Goal: Complete application form

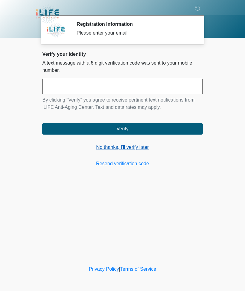
click at [137, 151] on link "No thanks, I'll verify later" at bounding box center [122, 147] width 161 height 7
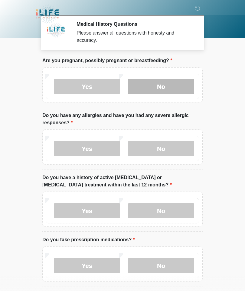
click at [171, 82] on label "No" at bounding box center [161, 86] width 66 height 15
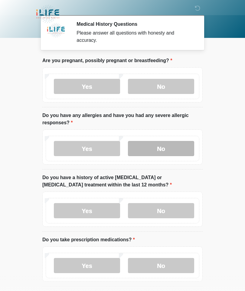
click at [177, 148] on label "No" at bounding box center [161, 148] width 66 height 15
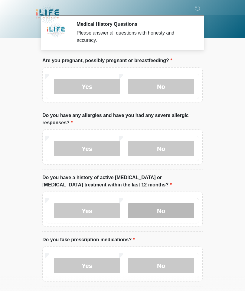
click at [182, 207] on label "No" at bounding box center [161, 210] width 66 height 15
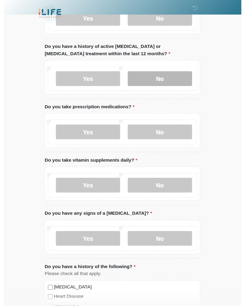
scroll to position [130, 0]
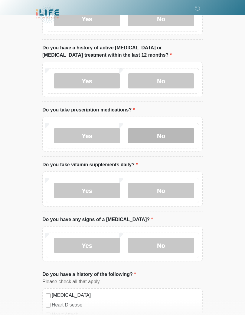
click at [164, 133] on label "No" at bounding box center [161, 135] width 66 height 15
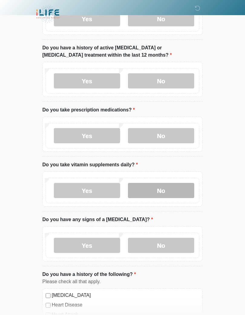
click at [181, 187] on label "No" at bounding box center [161, 190] width 66 height 15
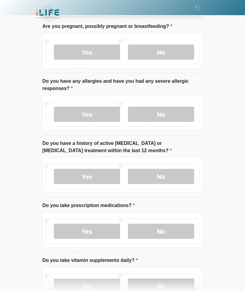
scroll to position [34, 0]
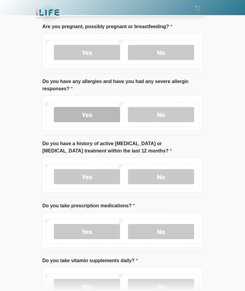
click at [98, 114] on label "Yes" at bounding box center [87, 114] width 66 height 15
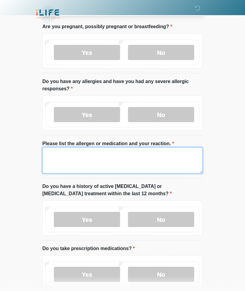
click at [95, 151] on textarea "Please list the allergen or medication and your reaction." at bounding box center [122, 160] width 161 height 26
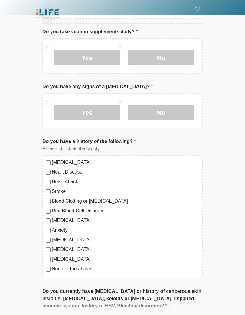
scroll to position [308, 0]
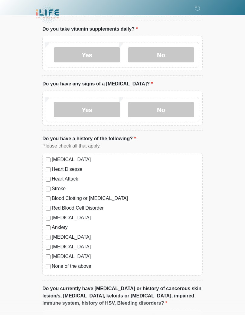
type textarea "*********"
click at [83, 266] on label "None of the above" at bounding box center [126, 266] width 148 height 7
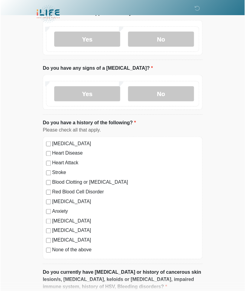
scroll to position [324, 0]
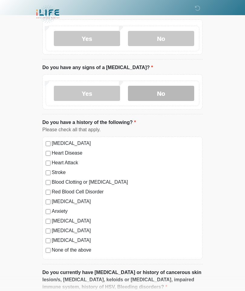
click at [165, 87] on label "No" at bounding box center [161, 93] width 66 height 15
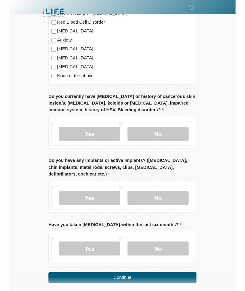
scroll to position [516, 0]
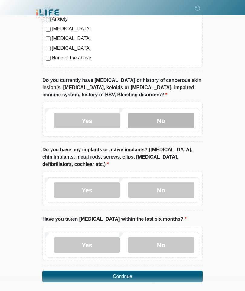
click at [160, 117] on label "No" at bounding box center [161, 120] width 66 height 15
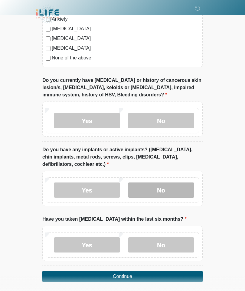
click at [150, 187] on label "No" at bounding box center [161, 189] width 66 height 15
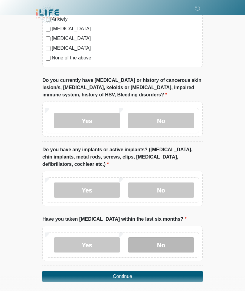
click at [176, 242] on label "No" at bounding box center [161, 244] width 66 height 15
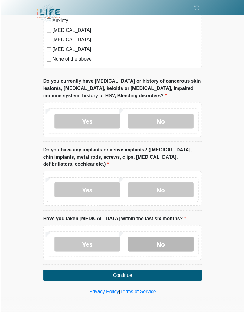
scroll to position [518, 0]
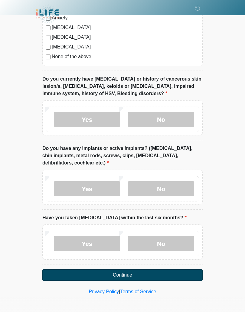
click at [164, 273] on button "Continue" at bounding box center [122, 275] width 161 height 12
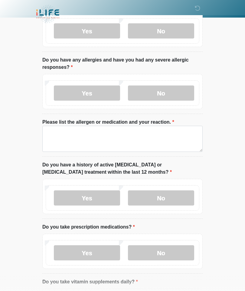
scroll to position [0, 0]
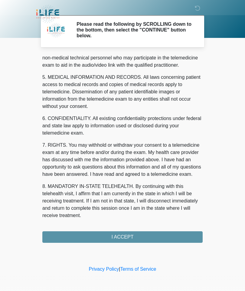
click at [176, 232] on div "1. PURPOSE. The purpose of this form is to obtain your consent for a telemedici…" at bounding box center [122, 148] width 161 height 188
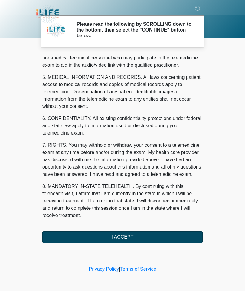
click at [85, 238] on button "I ACCEPT" at bounding box center [122, 237] width 161 height 12
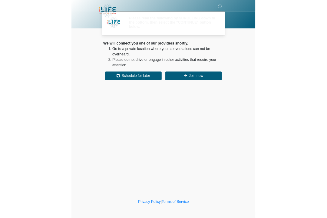
scroll to position [0, 0]
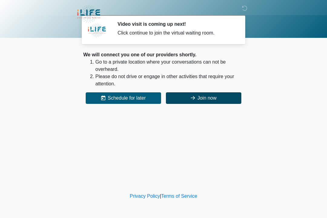
click at [222, 96] on button "Join now" at bounding box center [203, 98] width 75 height 12
